Goal: Go to known website: Go to known website

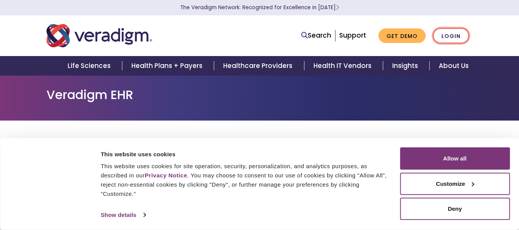
click at [450, 37] on link "Login" at bounding box center [451, 36] width 36 height 16
click at [450, 39] on link "Login" at bounding box center [451, 36] width 36 height 16
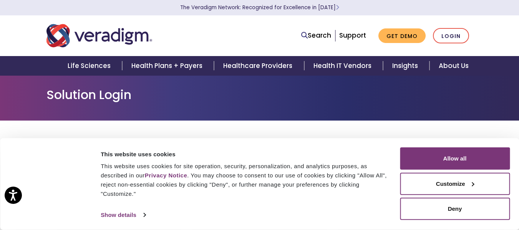
drag, startPoint x: 0, startPoint y: 0, endPoint x: 266, endPoint y: 201, distance: 333.7
click at [266, 210] on div "Consent Selection Necessary Preferences Statistics Marketing Show details" at bounding box center [250, 216] width 302 height 12
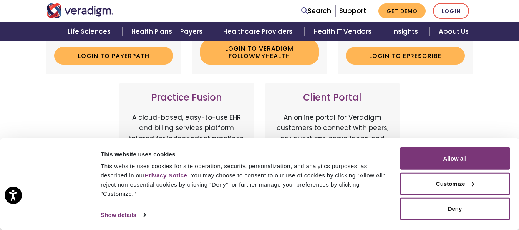
scroll to position [250, 0]
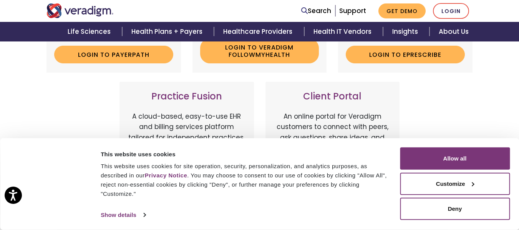
click at [434, 92] on div "Payerpath Web-based, user-friendly solutions that help providers and practice a…" at bounding box center [260, 67] width 438 height 319
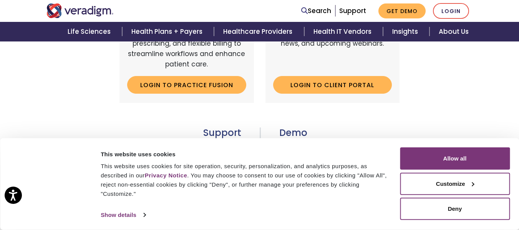
scroll to position [356, 0]
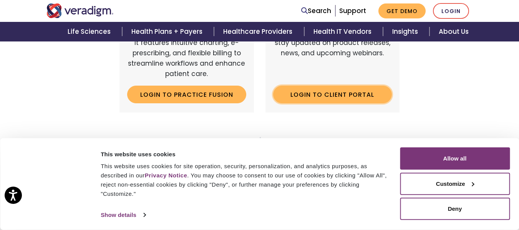
click at [326, 93] on link "Login to Client Portal" at bounding box center [332, 95] width 119 height 18
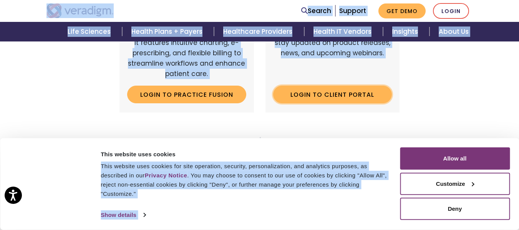
click at [332, 92] on link "Login to Client Portal" at bounding box center [332, 95] width 119 height 18
